Goal: Find specific page/section: Find specific page/section

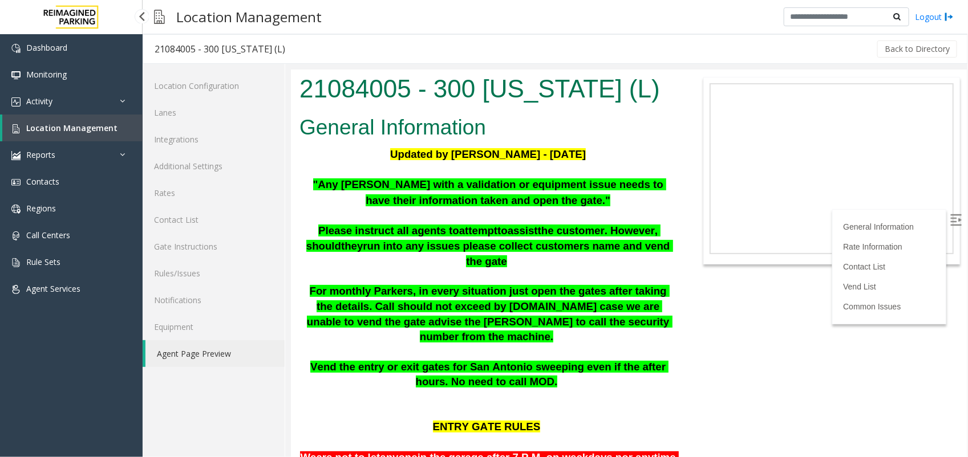
click at [58, 132] on link "Location Management" at bounding box center [72, 128] width 140 height 27
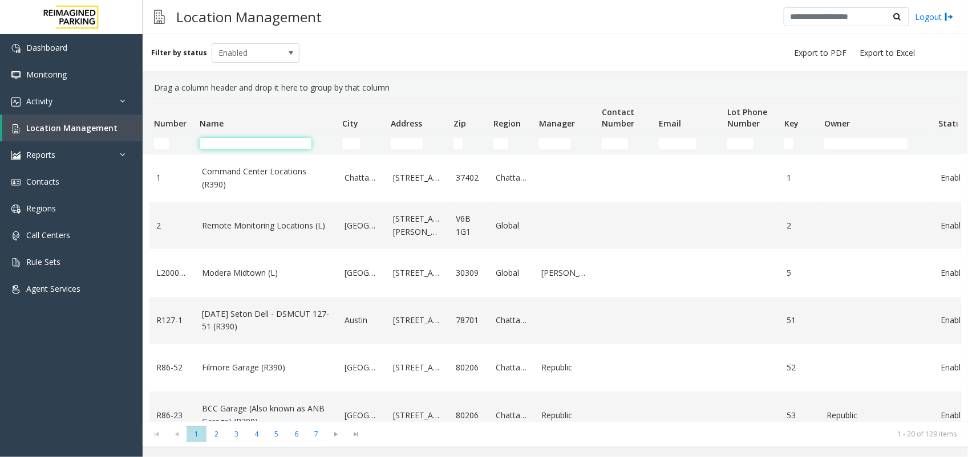
click at [249, 141] on input "Name Filter" at bounding box center [256, 143] width 112 height 11
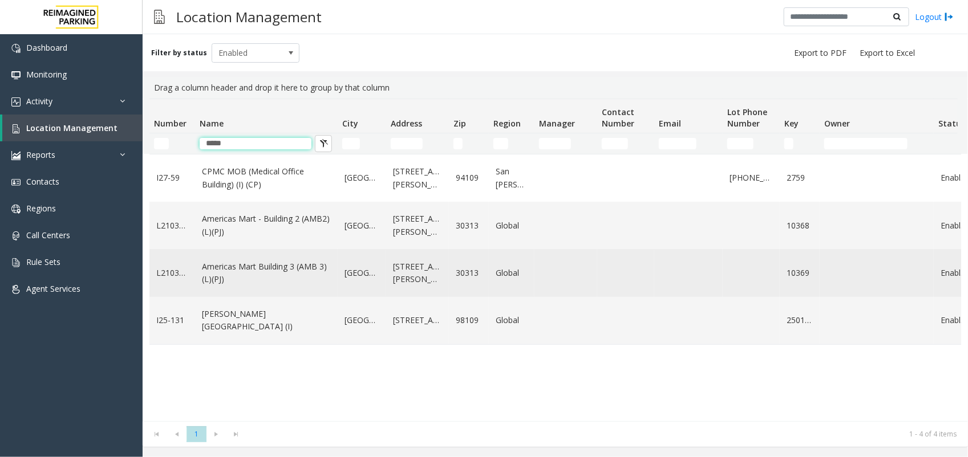
type input "*****"
click at [240, 278] on link "Americas Mart Building 3 (AMB 3) (L)(PJ)" at bounding box center [266, 274] width 129 height 26
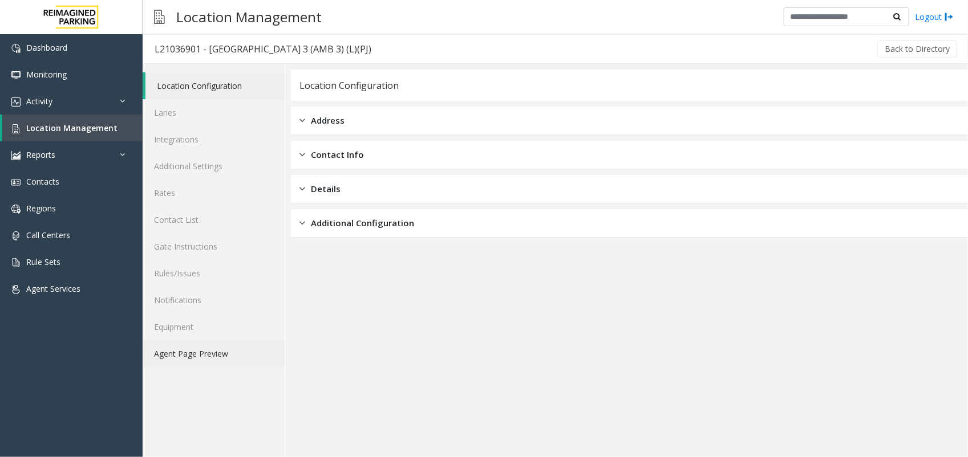
click at [232, 353] on link "Agent Page Preview" at bounding box center [214, 354] width 142 height 27
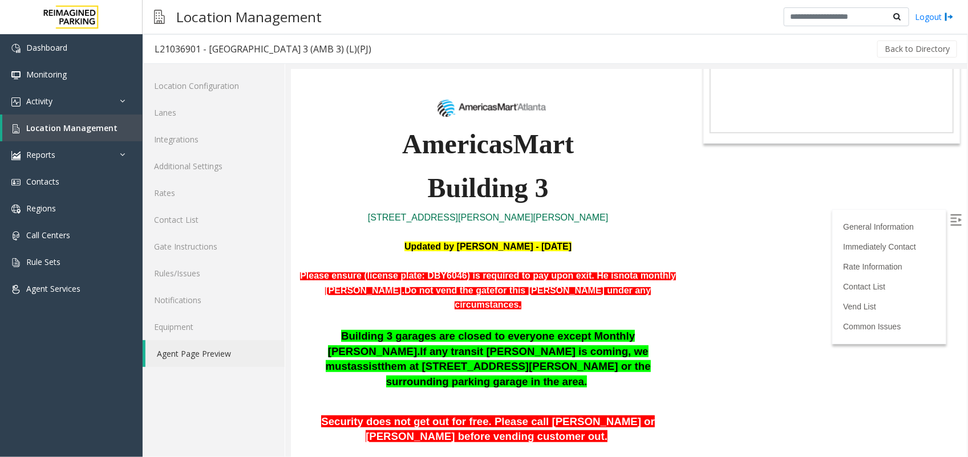
scroll to position [214, 0]
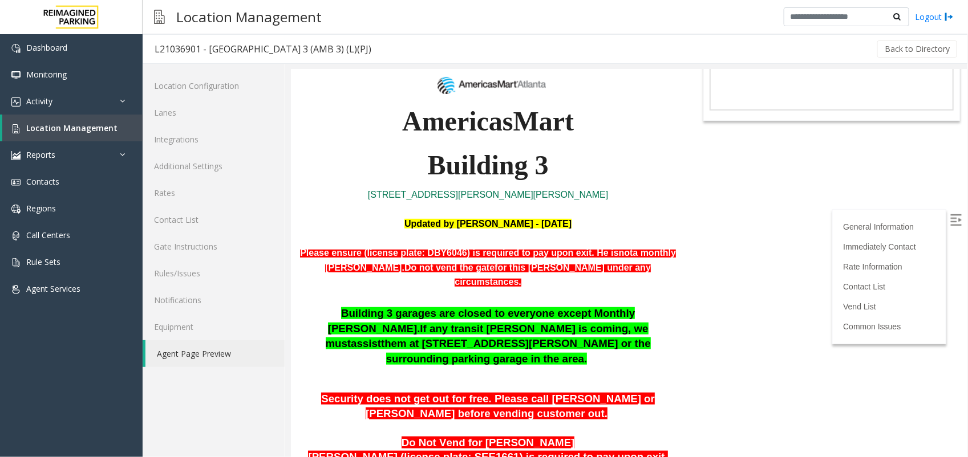
click at [950, 215] on img at bounding box center [955, 219] width 11 height 11
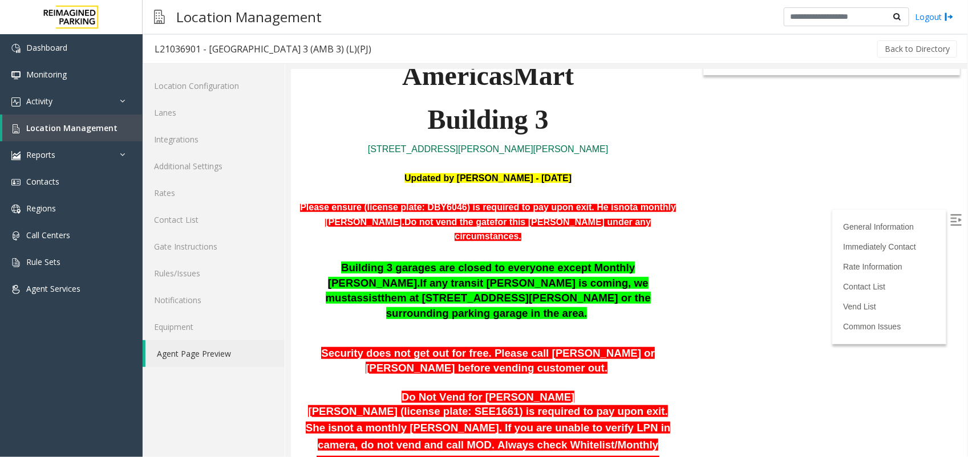
scroll to position [285, 0]
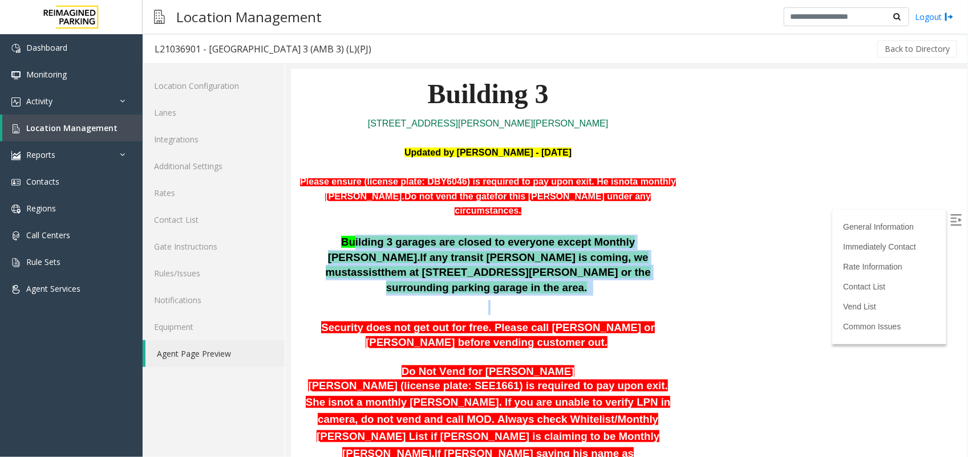
drag, startPoint x: 323, startPoint y: 192, endPoint x: 554, endPoint y: 232, distance: 235.0
click at [554, 234] on h4 "Building 3 garages are closed to everyone except Monthly [PERSON_NAME]. If any …" at bounding box center [487, 274] width 377 height 80
